Goal: Communication & Community: Ask a question

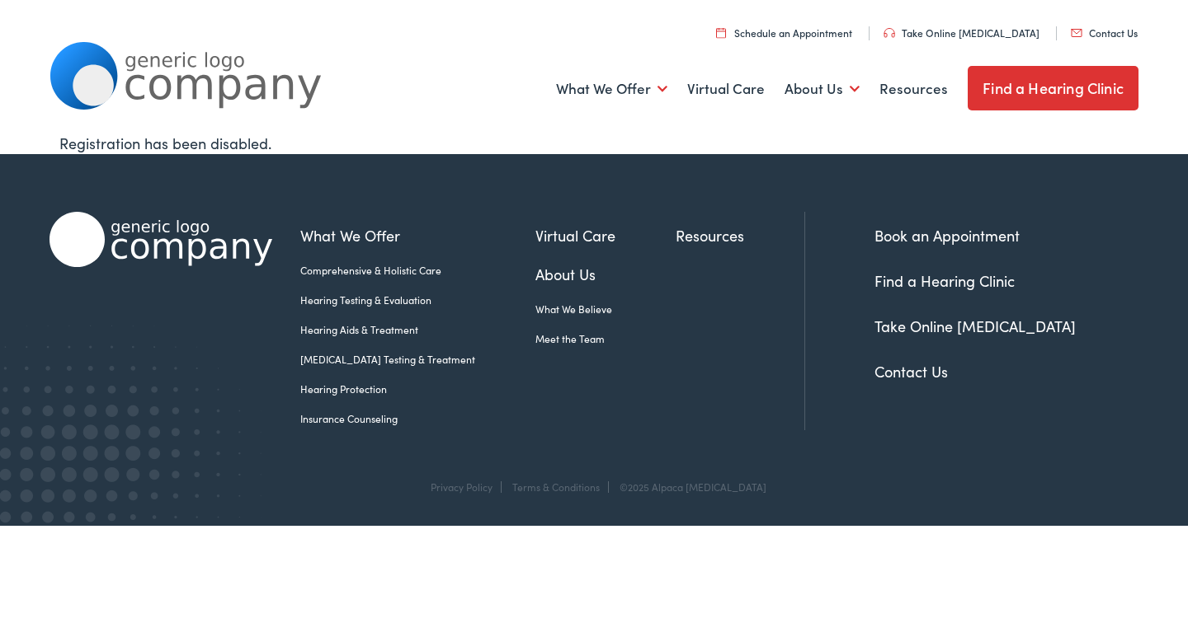
click at [899, 369] on link "Contact Us" at bounding box center [910, 371] width 73 height 21
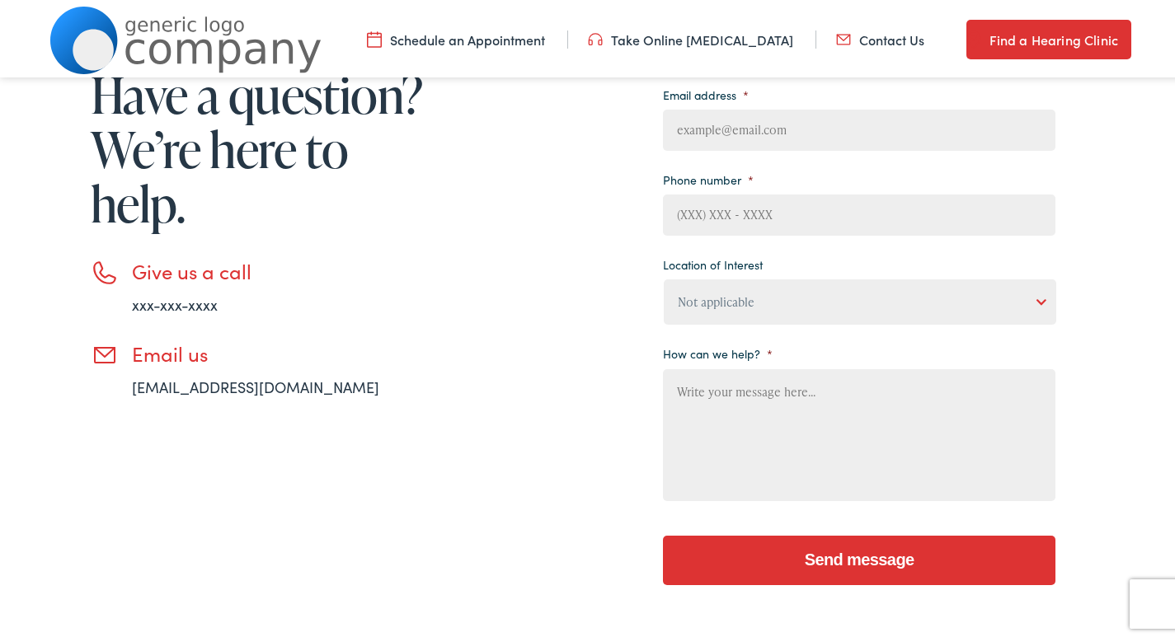
scroll to position [294, 0]
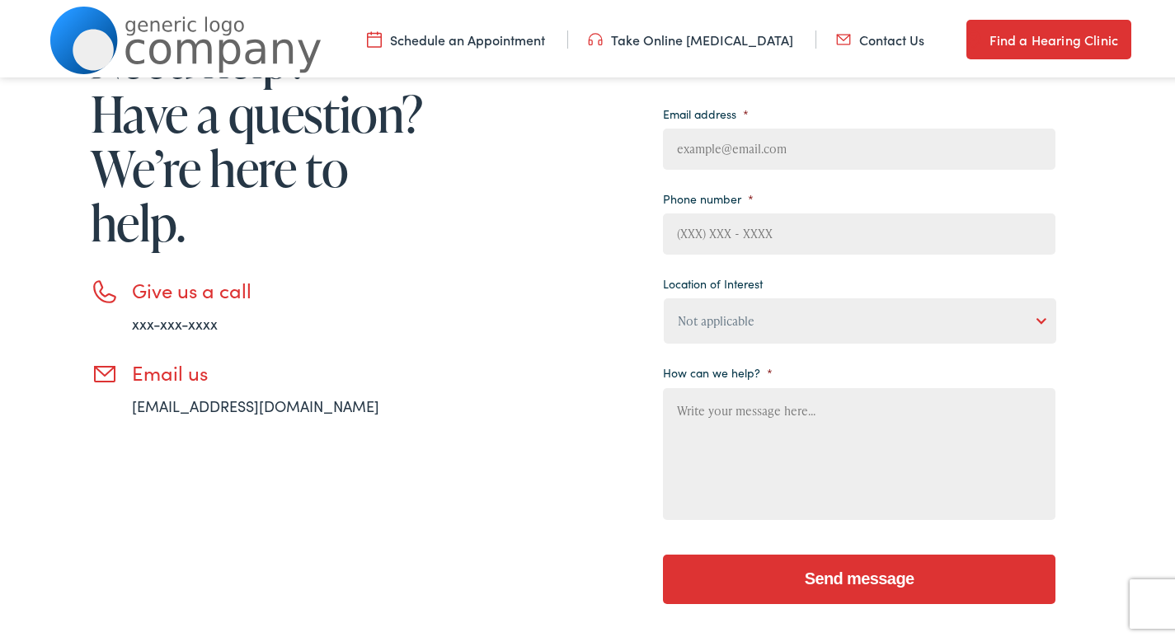
click at [771, 154] on input "Email address *" at bounding box center [859, 145] width 393 height 41
type input "[PERSON_NAME][EMAIL_ADDRESS][DOMAIN_NAME]"
type input "[PERSON_NAME]"
type input "Elgin"
type input "[PHONE_NUMBER]"
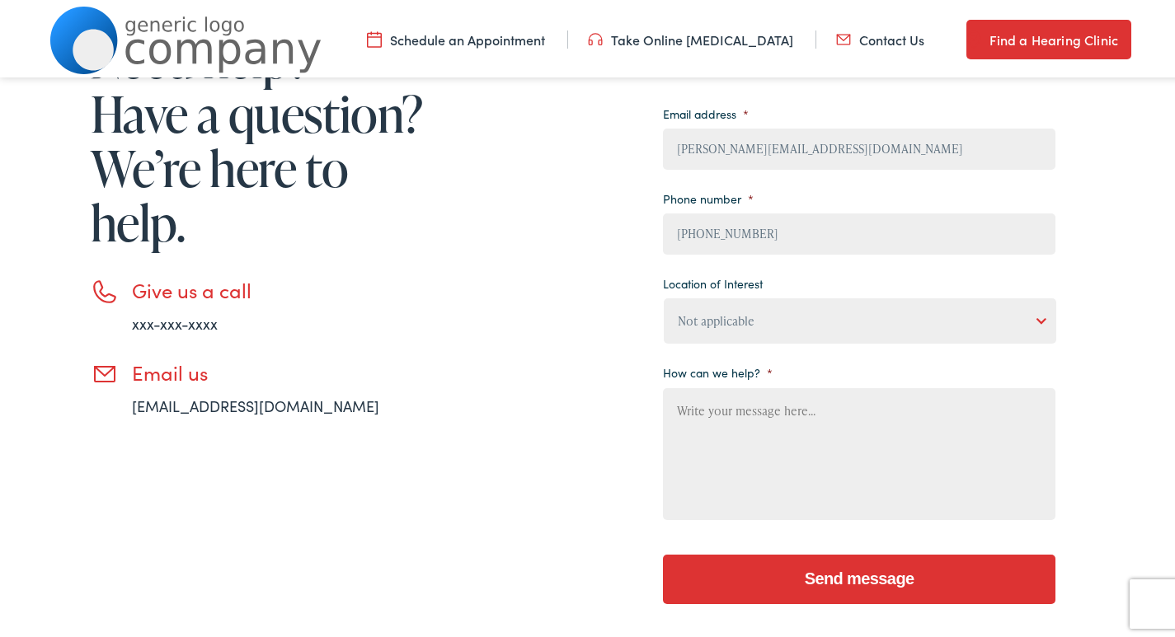
click at [716, 305] on select "Not applicable [PERSON_NAME] [MEDICAL_DATA], Seguin Estes [MEDICAL_DATA], San […" at bounding box center [860, 317] width 393 height 45
select select "[PERSON_NAME] [MEDICAL_DATA], [GEOGRAPHIC_DATA]"
click at [664, 295] on select "Not applicable [PERSON_NAME] [MEDICAL_DATA], Seguin Estes [MEDICAL_DATA], San […" at bounding box center [860, 317] width 393 height 45
click at [745, 430] on textarea "How can we help? *" at bounding box center [859, 451] width 393 height 132
paste textarea "[PERSON_NAME] here from Sparkling Solutions. I was wondering if you’d like a co…"
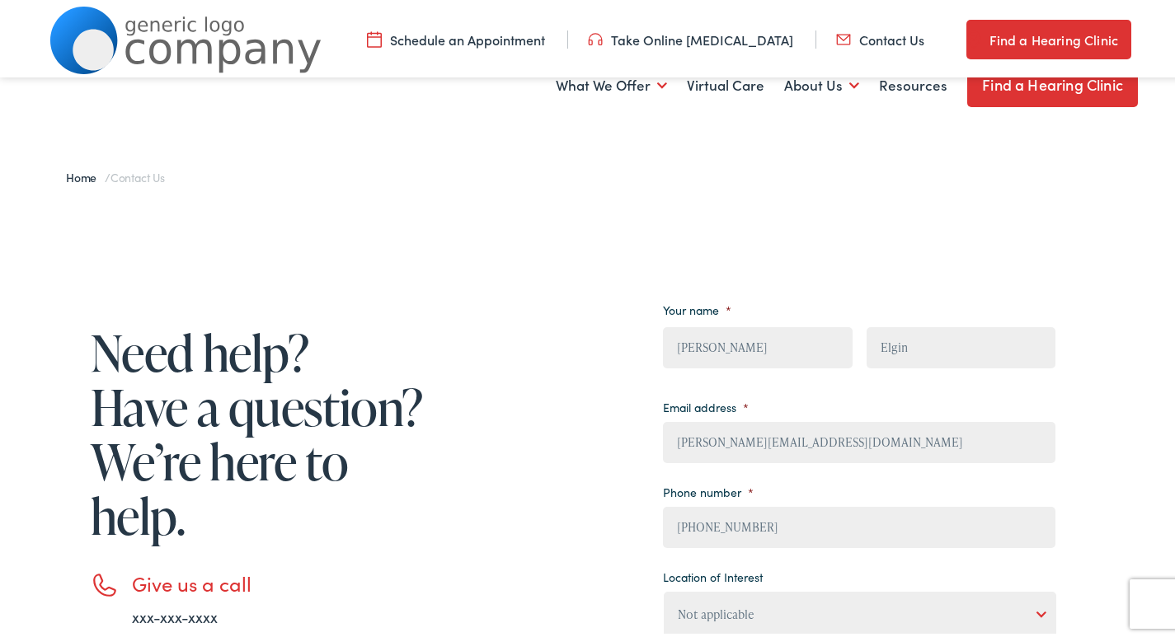
scroll to position [440, 0]
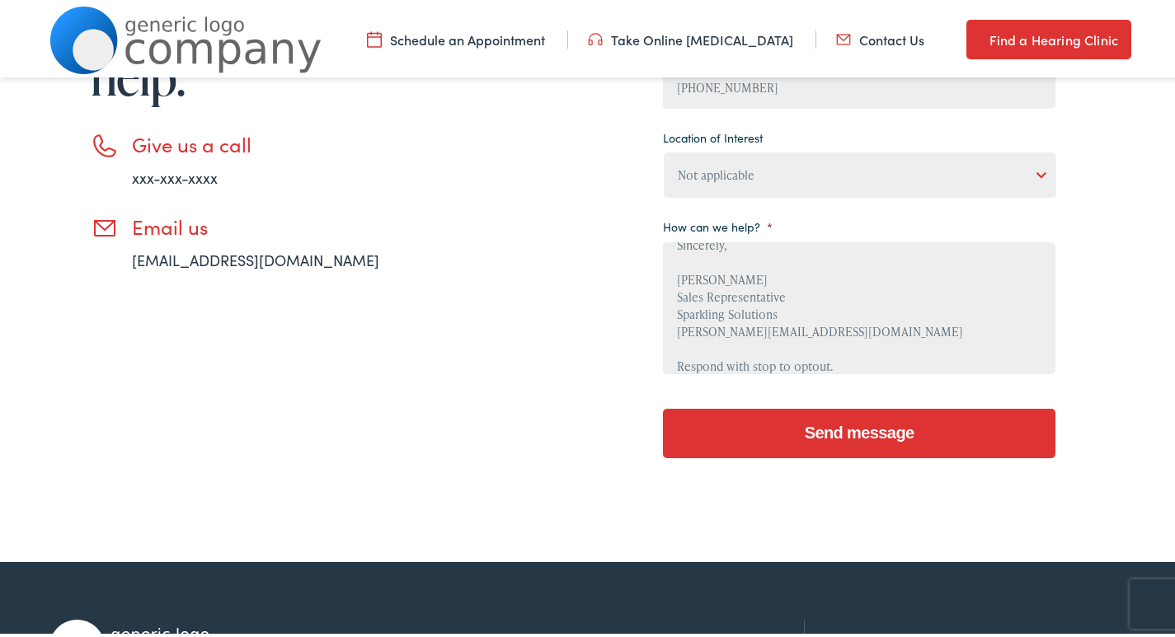
click at [815, 323] on textarea "[PERSON_NAME] here from Sparkling Solutions. I was wondering if you’d like a co…" at bounding box center [859, 305] width 393 height 132
click at [775, 441] on input "Send message" at bounding box center [859, 430] width 393 height 49
click at [727, 328] on textarea "[PERSON_NAME] here from Sparkling Solutions. I was wondering if you’d like a co…" at bounding box center [859, 305] width 393 height 132
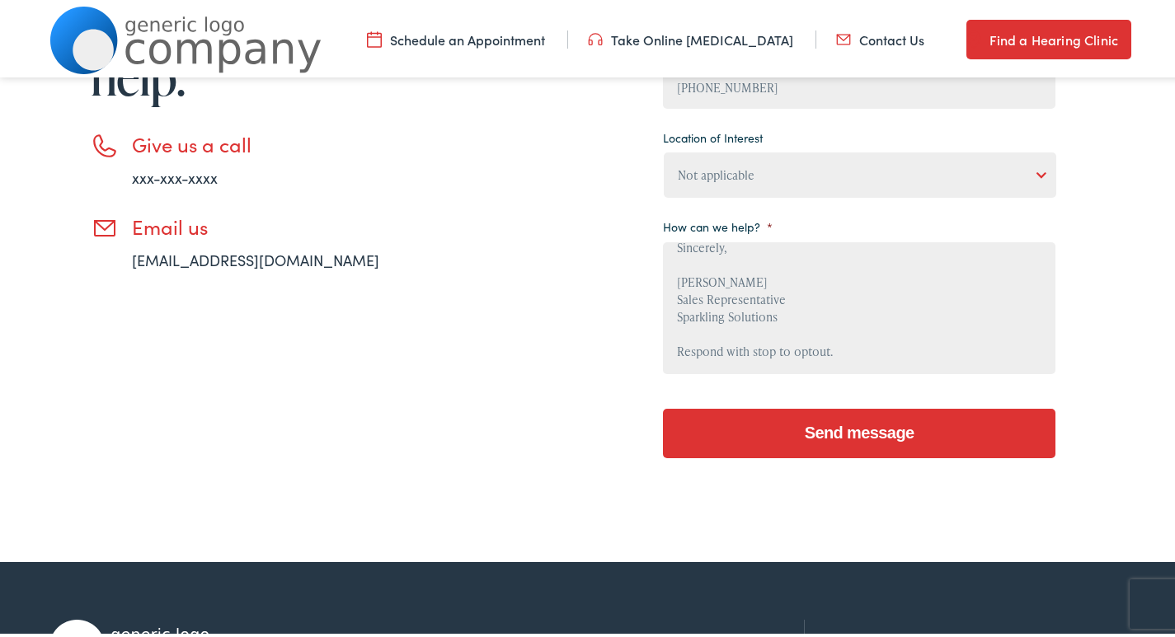
scroll to position [139, 0]
type textarea "[PERSON_NAME] here from Sparkling Solutions. I was wondering if you’d like a co…"
click at [840, 430] on input "Send message" at bounding box center [859, 430] width 393 height 49
click at [806, 406] on input "Send message" at bounding box center [859, 430] width 393 height 49
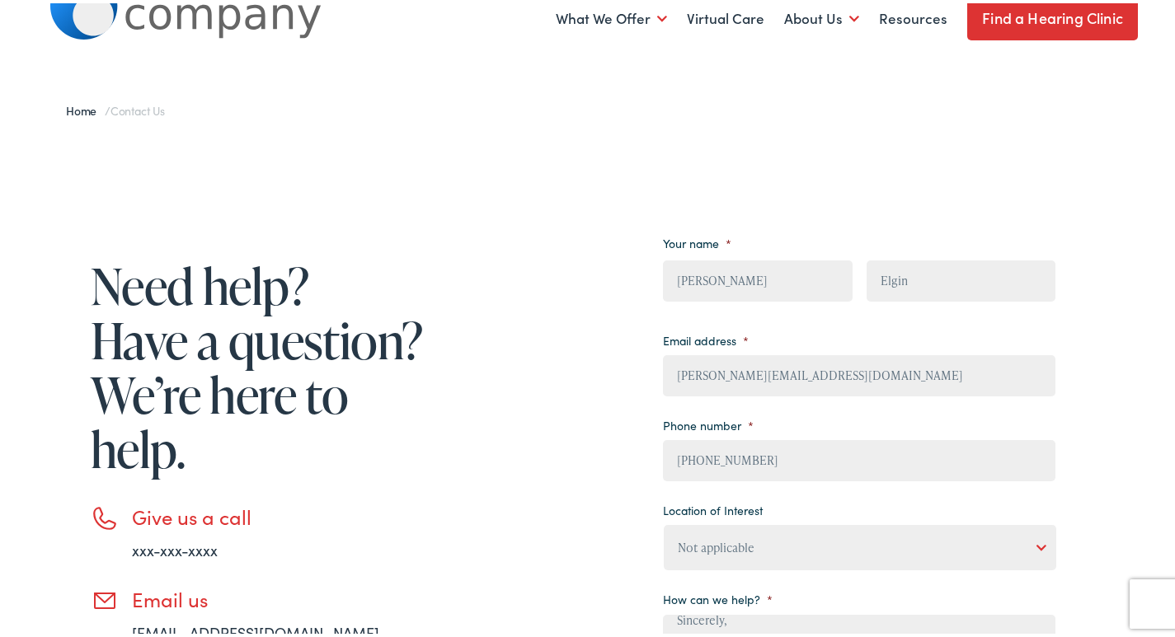
scroll to position [0, 0]
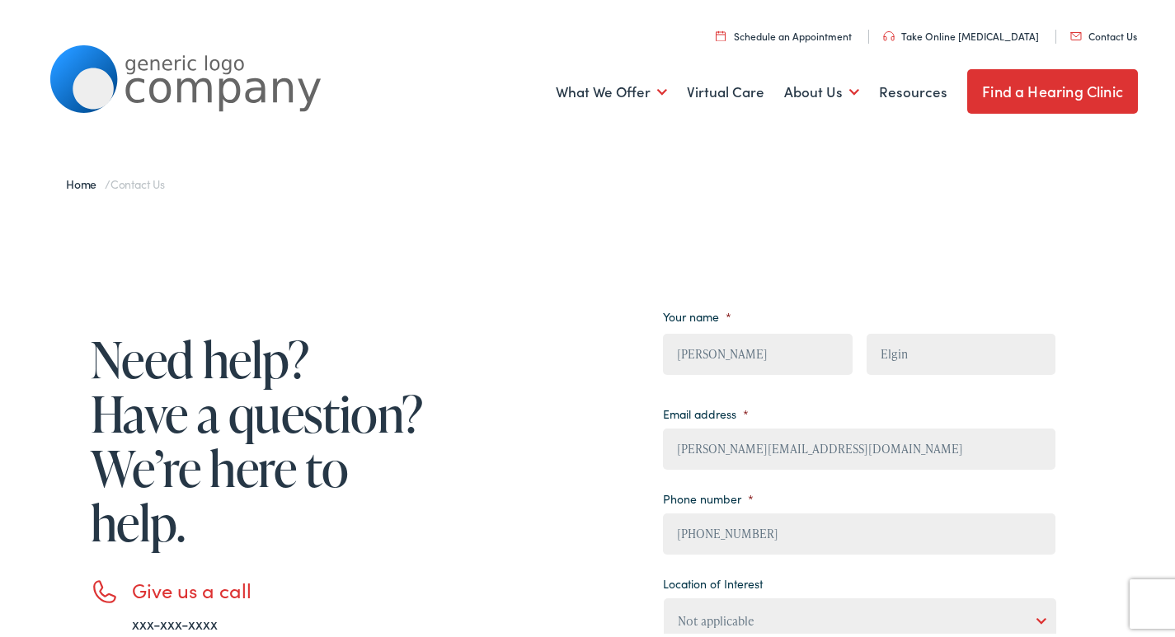
click at [678, 521] on input "[PHONE_NUMBER]" at bounding box center [859, 530] width 393 height 41
click at [680, 532] on input "[PHONE_NUMBER]" at bounding box center [859, 530] width 393 height 41
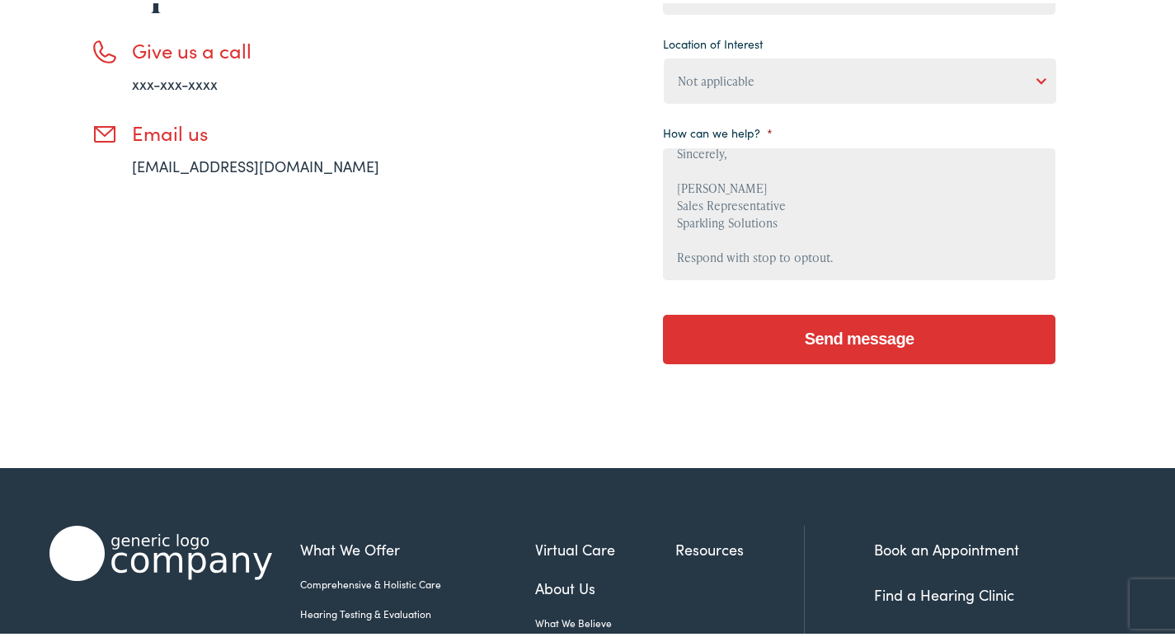
scroll to position [660, 0]
